Goal: Feedback & Contribution: Submit feedback/report problem

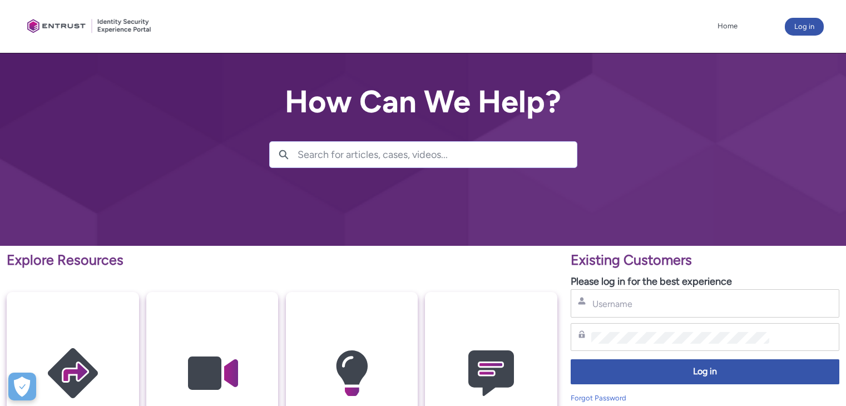
click at [642, 304] on input "Username" at bounding box center [680, 304] width 178 height 12
type input "andrei.nedelcu@idea-bank.ro"
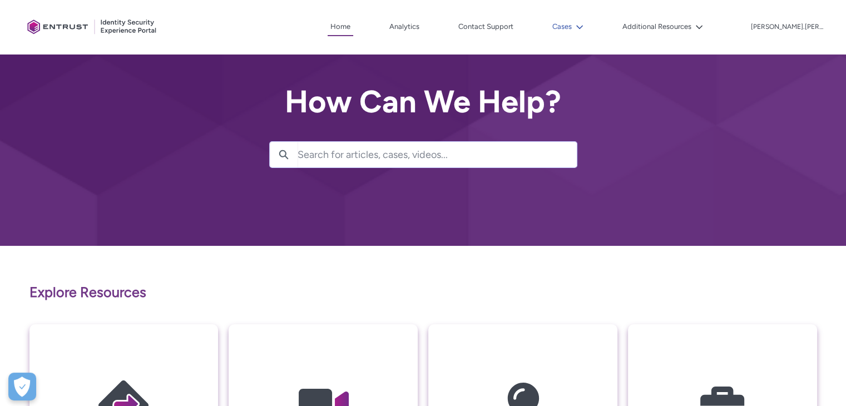
click at [586, 21] on button "Cases" at bounding box center [567, 26] width 37 height 17
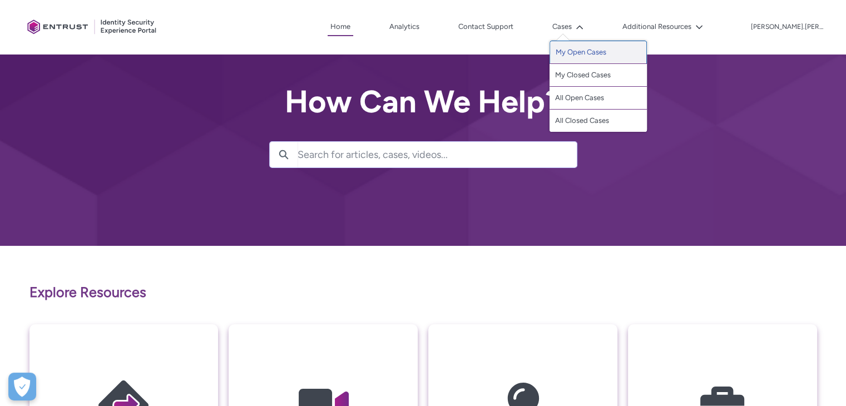
click at [603, 51] on link "My Open Cases" at bounding box center [597, 52] width 97 height 23
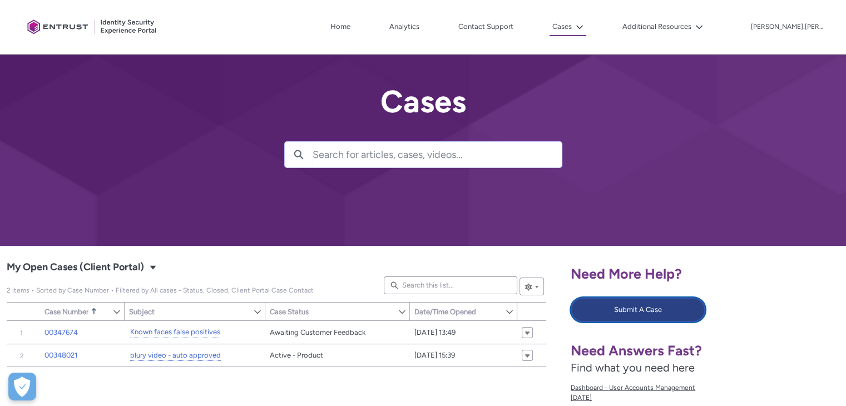
click at [602, 315] on button "Submit A Case" at bounding box center [638, 310] width 135 height 24
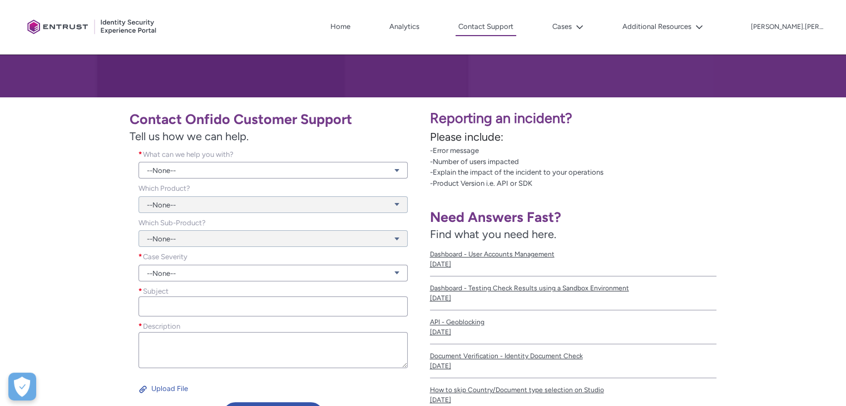
scroll to position [149, 0]
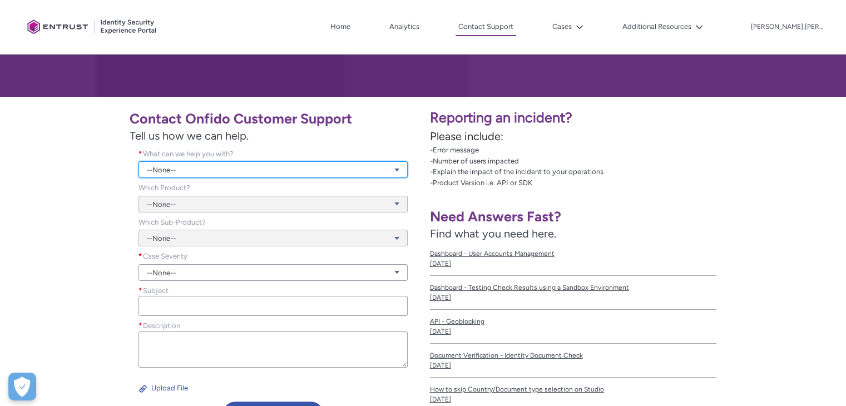
click at [221, 165] on link "--None--" at bounding box center [272, 169] width 269 height 17
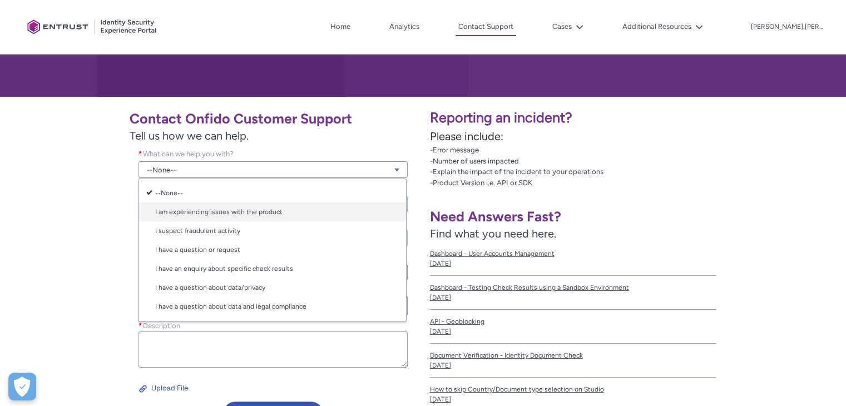
click at [212, 209] on link "I am experiencing issues with the product" at bounding box center [272, 211] width 268 height 19
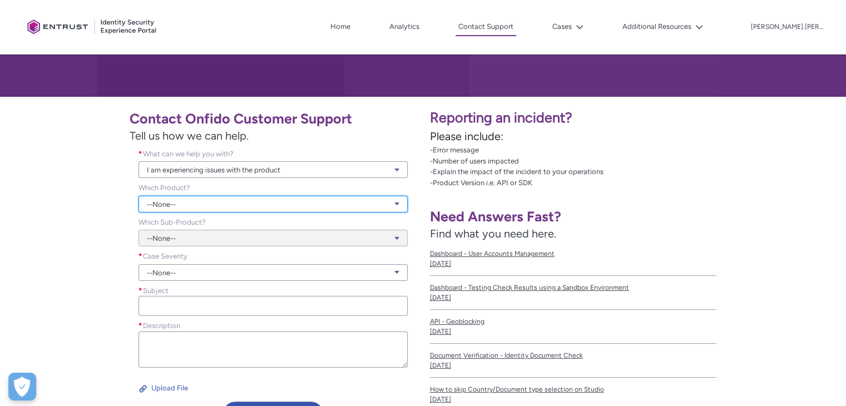
click at [194, 205] on link "--None--" at bounding box center [272, 204] width 269 height 17
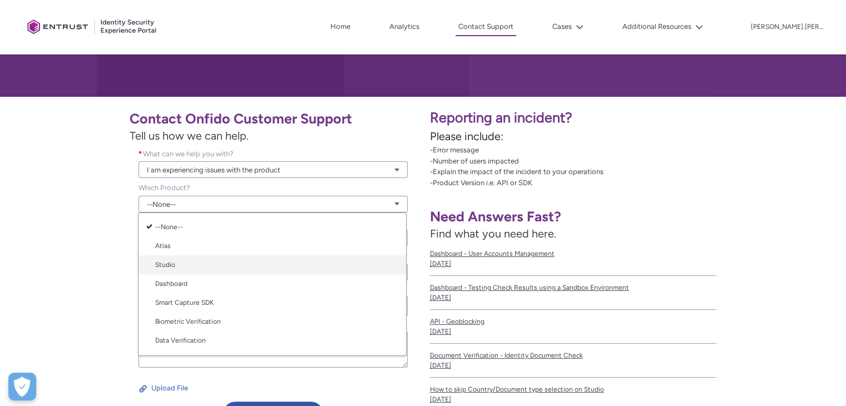
click at [180, 266] on link "Studio" at bounding box center [272, 264] width 268 height 19
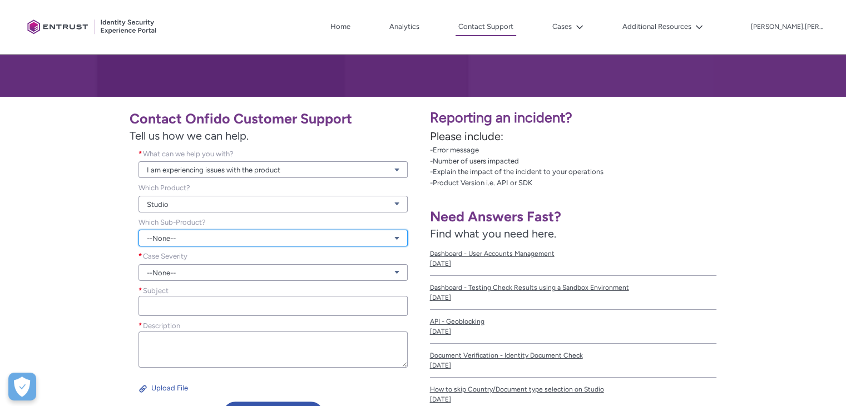
click at [213, 242] on link "--None--" at bounding box center [272, 238] width 269 height 17
click at [212, 241] on link "--None--" at bounding box center [272, 238] width 269 height 17
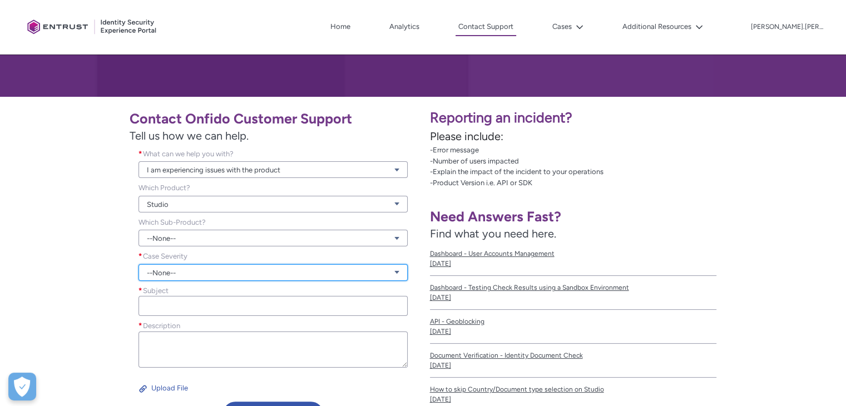
click at [181, 277] on link "--None--" at bounding box center [272, 272] width 269 height 17
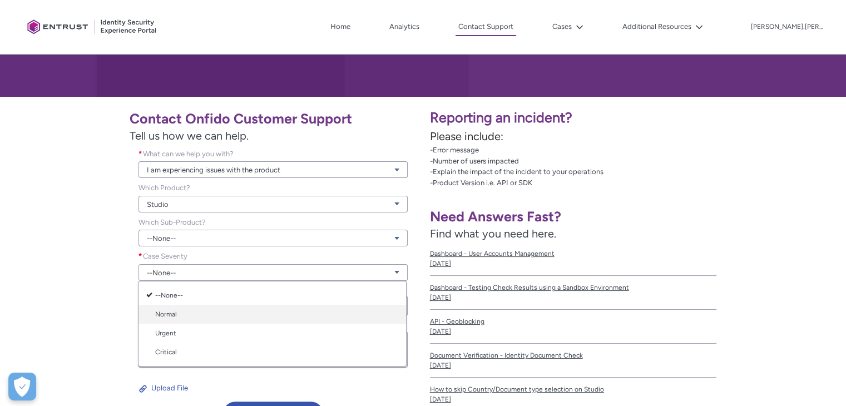
click at [179, 317] on link "Normal" at bounding box center [272, 314] width 268 height 19
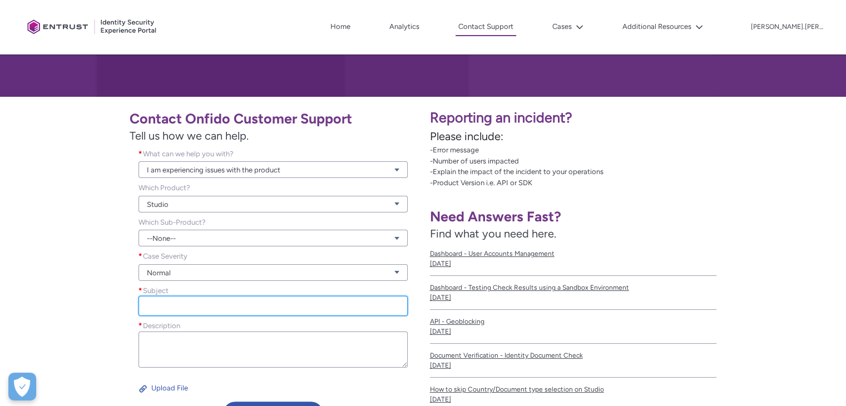
click at [172, 308] on input "Subject *" at bounding box center [272, 306] width 269 height 20
click at [168, 305] on input "Subject *" at bounding box center [272, 306] width 269 height 20
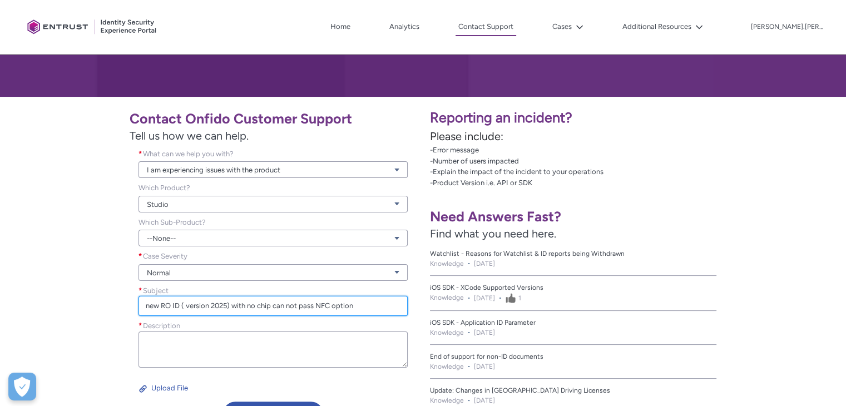
type input "new RO ID ( version 2025) with no chip can not pass NFC option"
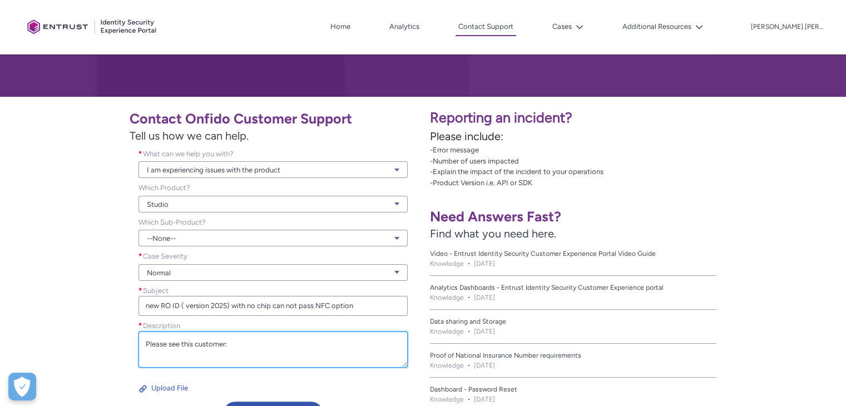
paste textarea "16eb38b0-3703-4e4f-ad0a-dc9ccfeddcbf"
click at [229, 344] on textarea "Please see this customer: 16eb38b0-3703-4e4f-ad0a-dc9ccfeddcbf" at bounding box center [272, 349] width 269 height 36
click at [206, 350] on textarea "Please see this customer: aplicant ID: 16eb38b0-3703-4e4f-ad0a-dc9ccfeddcbf" at bounding box center [272, 349] width 269 height 36
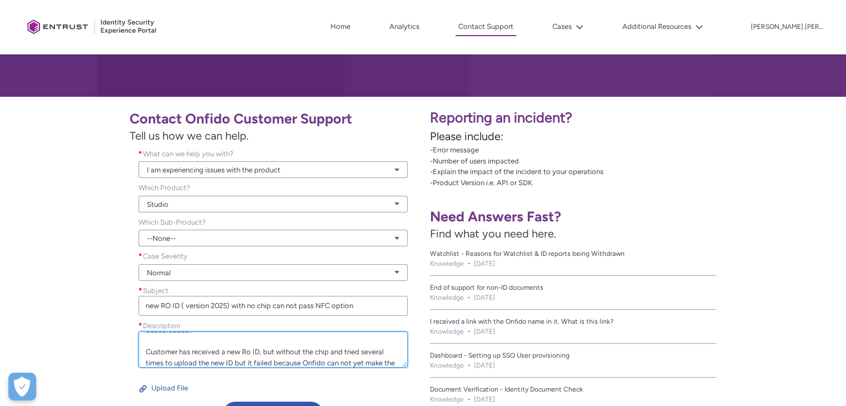
scroll to position [35, 0]
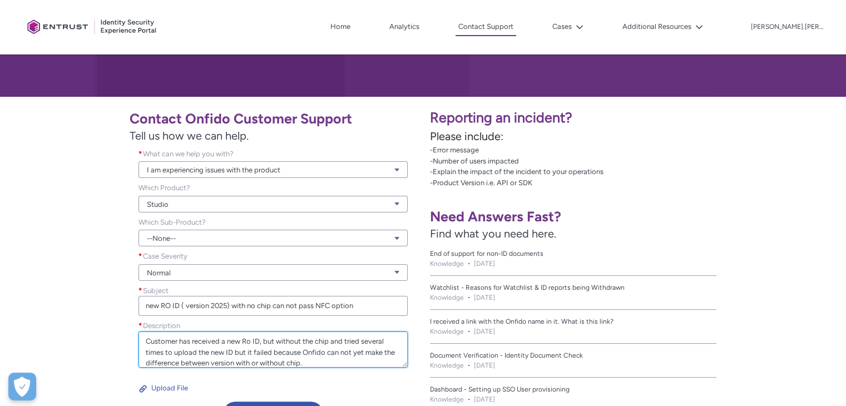
drag, startPoint x: 329, startPoint y: 341, endPoint x: 265, endPoint y: 343, distance: 64.5
click at [265, 343] on textarea "Please see this customer: aplicant ID: 16eb38b0-3703-4e4f-ad0a-dc9ccfeddcbf Cus…" at bounding box center [272, 349] width 269 height 36
click at [167, 351] on textarea "Please see this customer: aplicant ID: 16eb38b0-3703-4e4f-ad0a-dc9ccfeddcbf Cus…" at bounding box center [272, 349] width 269 height 36
click at [263, 352] on textarea "Please see this customer: aplicant ID: 16eb38b0-3703-4e4f-ad0a-dc9ccfeddcbf Cus…" at bounding box center [272, 349] width 269 height 36
click at [239, 352] on textarea "Please see this customer: aplicant ID: 16eb38b0-3703-4e4f-ad0a-dc9ccfeddcbf Cus…" at bounding box center [272, 349] width 269 height 36
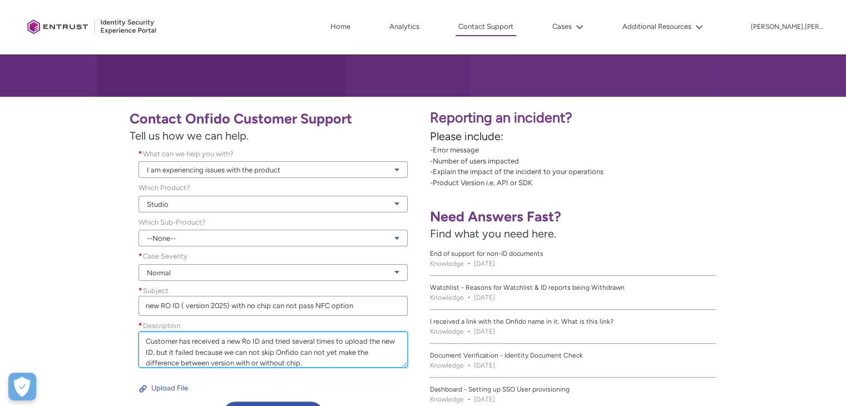
click at [316, 352] on textarea "Please see this customer: aplicant ID: 16eb38b0-3703-4e4f-ad0a-dc9ccfeddcbf Cus…" at bounding box center [272, 349] width 269 height 36
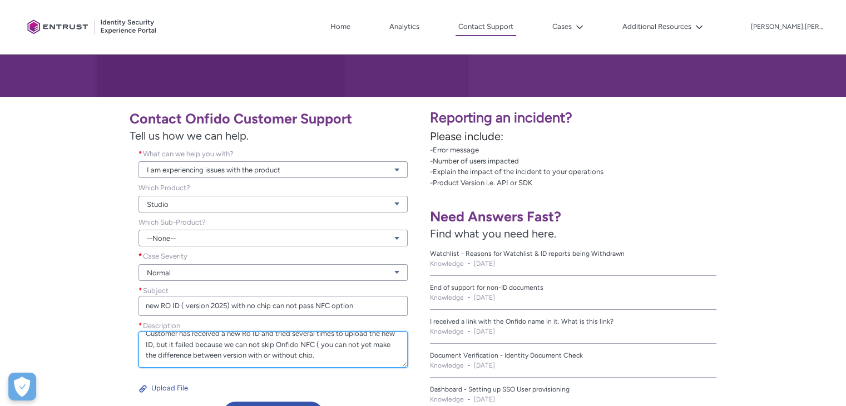
click at [343, 354] on textarea "Please see this customer: aplicant ID: 16eb38b0-3703-4e4f-ad0a-dc9ccfeddcbf Cus…" at bounding box center [272, 349] width 269 height 36
click at [219, 354] on textarea "Please see this customer: aplicant ID: 16eb38b0-3703-4e4f-ad0a-dc9ccfeddcbf Cus…" at bounding box center [272, 349] width 269 height 36
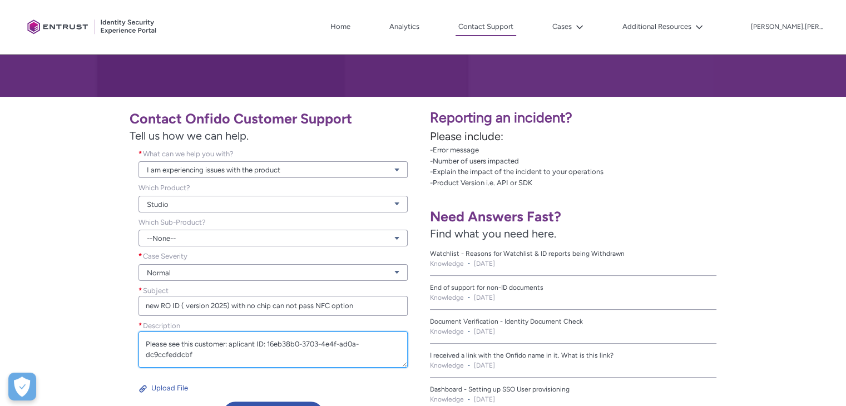
scroll to position [2, 0]
paste textarea "16eb38b0-3703-4e4f-ad0a-dc9ccfeddcbf"
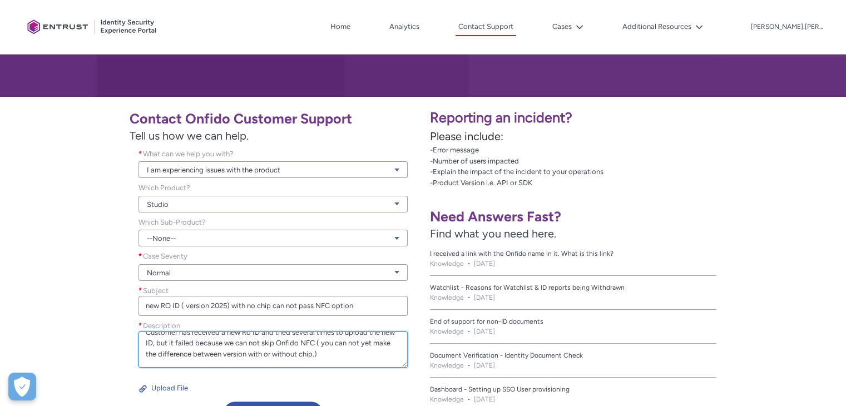
scroll to position [97, 0]
click at [263, 356] on textarea "Please see this customer: aplicant ID: 16eb38b0-3703-4e4f-ad0a-dc9ccfeddcbf Cus…" at bounding box center [272, 349] width 269 height 36
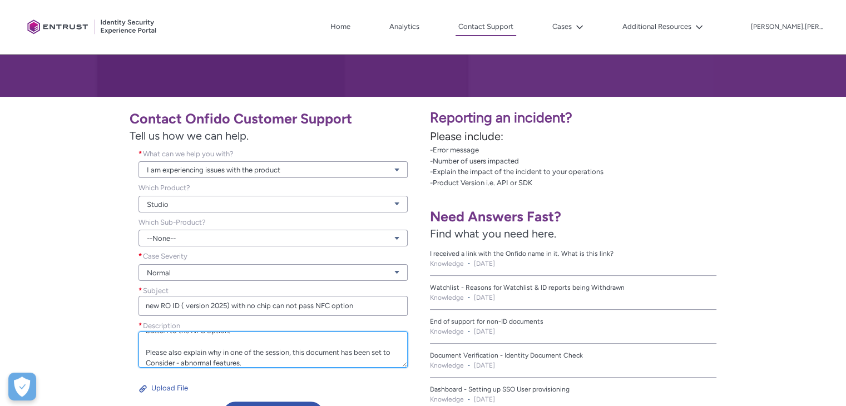
scroll to position [133, 0]
click at [146, 343] on textarea "Please see this customer: aplicant ID: 16eb38b0-3703-4e4f-ad0a-dc9ccfeddcbf Cus…" at bounding box center [272, 349] width 269 height 36
click at [160, 346] on textarea "Please see this customer: aplicant ID: 16eb38b0-3703-4e4f-ad0a-dc9ccfeddcbf Cus…" at bounding box center [272, 349] width 269 height 36
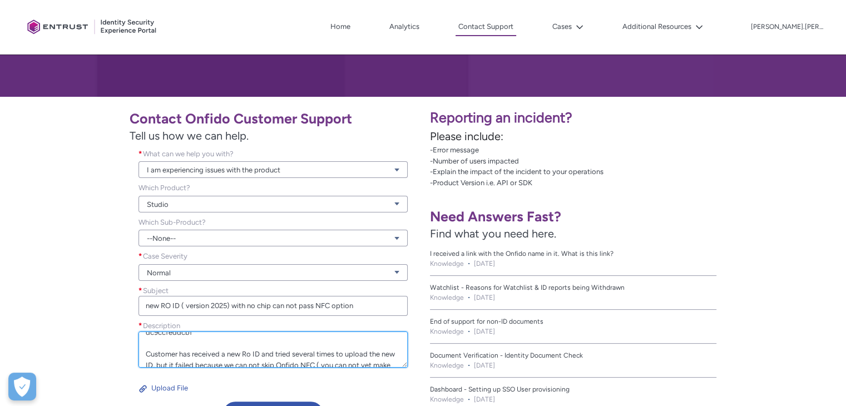
click at [145, 355] on textarea "Please see this customer: aplicant ID: 16eb38b0-3703-4e4f-ad0a-dc9ccfeddcbf Cus…" at bounding box center [272, 349] width 269 height 36
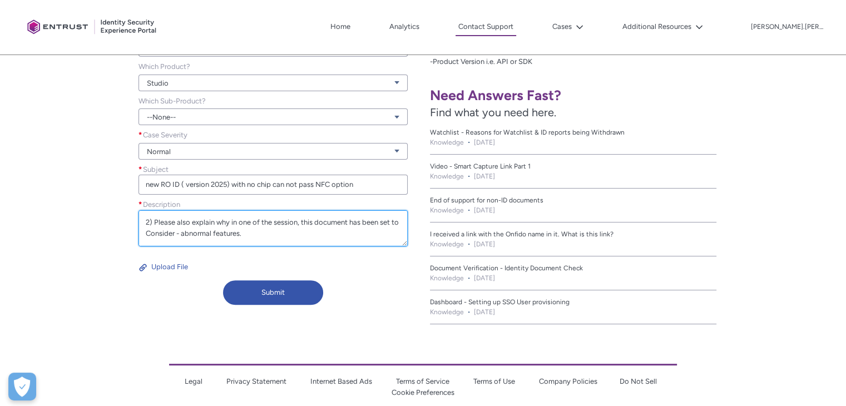
scroll to position [273, 0]
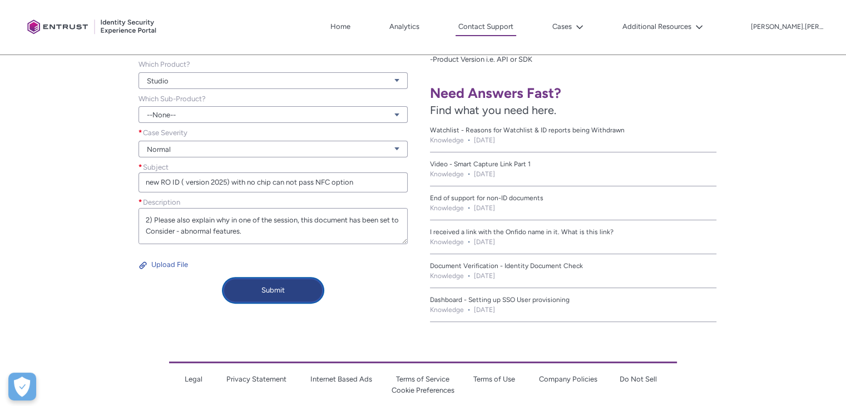
type textarea "Please see this customer: aplicant ID: 16eb38b0-3703-4e4f-ad0a-dc9ccfeddcbf 1) …"
click at [284, 292] on button "Submit" at bounding box center [273, 290] width 100 height 24
